Goal: Transaction & Acquisition: Purchase product/service

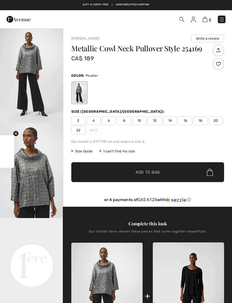
checkbox input "true"
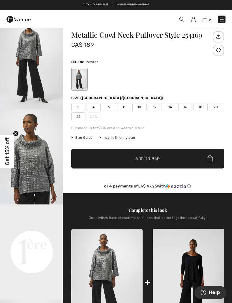
click at [186, 110] on span "16" at bounding box center [186, 107] width 14 height 9
click at [153, 161] on span "Add to Bag" at bounding box center [148, 159] width 24 height 6
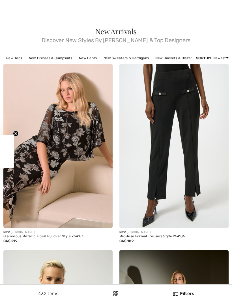
checkbox input "true"
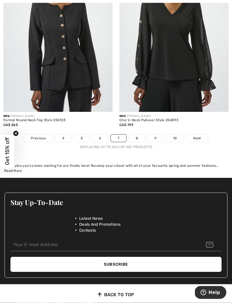
scroll to position [3484, 0]
click at [135, 135] on link "8" at bounding box center [137, 138] width 16 height 7
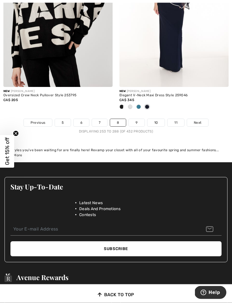
scroll to position [3509, 0]
click at [137, 119] on link "9" at bounding box center [137, 122] width 16 height 7
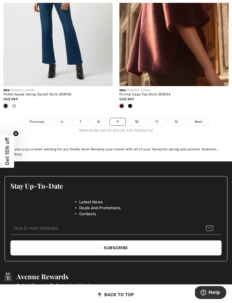
scroll to position [3482, 0]
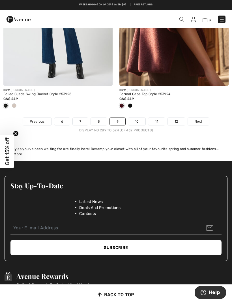
click at [135, 118] on link "10" at bounding box center [137, 121] width 18 height 7
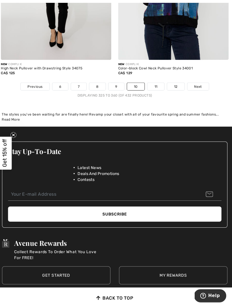
scroll to position [3555, 0]
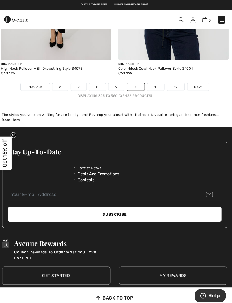
click at [157, 82] on link "11" at bounding box center [156, 85] width 17 height 7
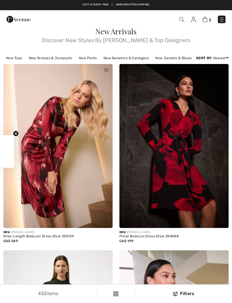
checkbox input "true"
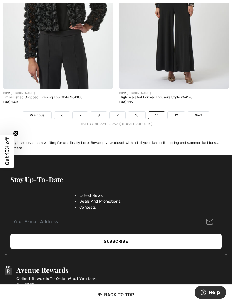
scroll to position [3535, 0]
click at [178, 112] on link "12" at bounding box center [176, 115] width 17 height 7
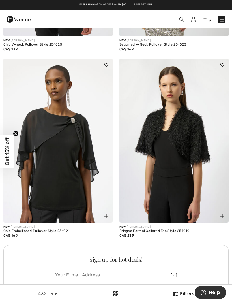
scroll to position [2108, 0]
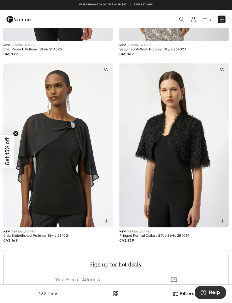
click at [182, 19] on img at bounding box center [182, 19] width 5 height 5
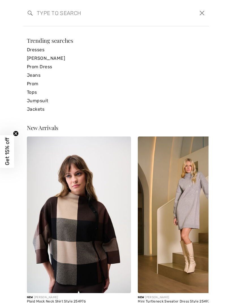
click at [52, 11] on input "search" at bounding box center [97, 13] width 128 height 17
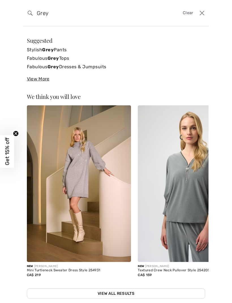
type input "Grey"
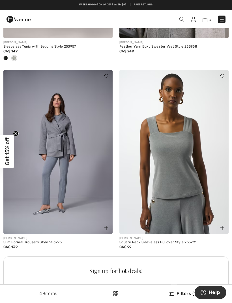
scroll to position [2126, 0]
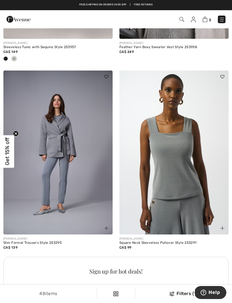
click at [67, 169] on img at bounding box center [57, 153] width 109 height 164
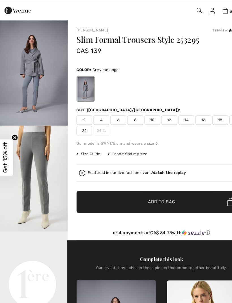
click at [188, 114] on span "16" at bounding box center [186, 118] width 14 height 9
click at [145, 189] on span "Add to Bag" at bounding box center [148, 192] width 24 height 6
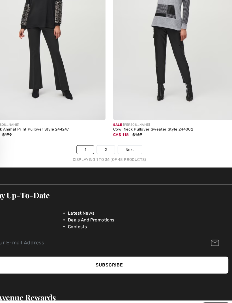
scroll to position [3478, 0]
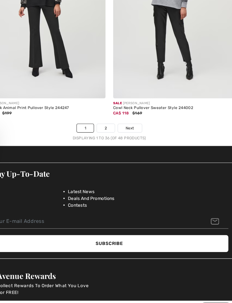
click at [105, 128] on link "2" at bounding box center [113, 131] width 16 height 7
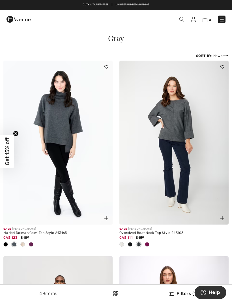
click at [205, 19] on img at bounding box center [205, 19] width 5 height 5
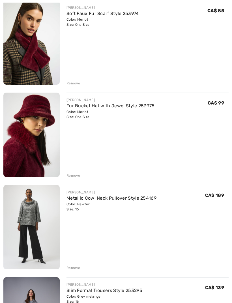
scroll to position [84, 0]
click at [69, 177] on div "Remove" at bounding box center [74, 175] width 14 height 5
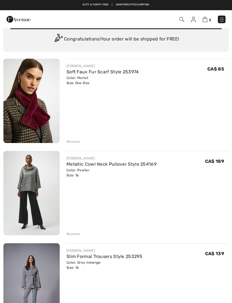
scroll to position [0, 0]
